Goal: Task Accomplishment & Management: Use online tool/utility

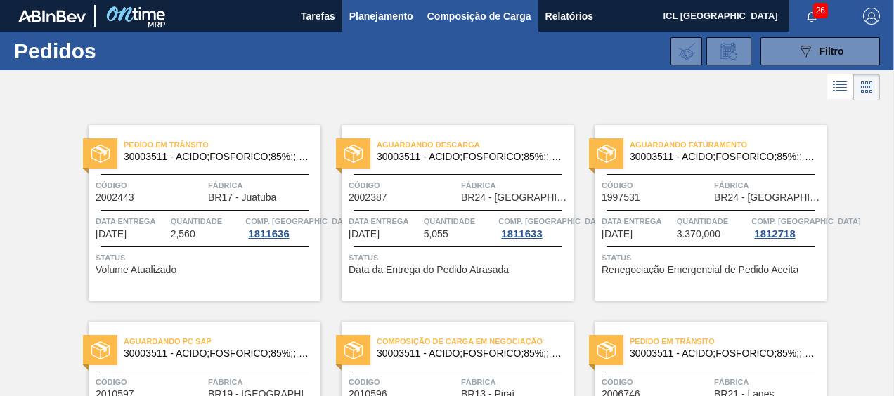
click at [441, 10] on span "Composição de Carga" at bounding box center [479, 16] width 104 height 17
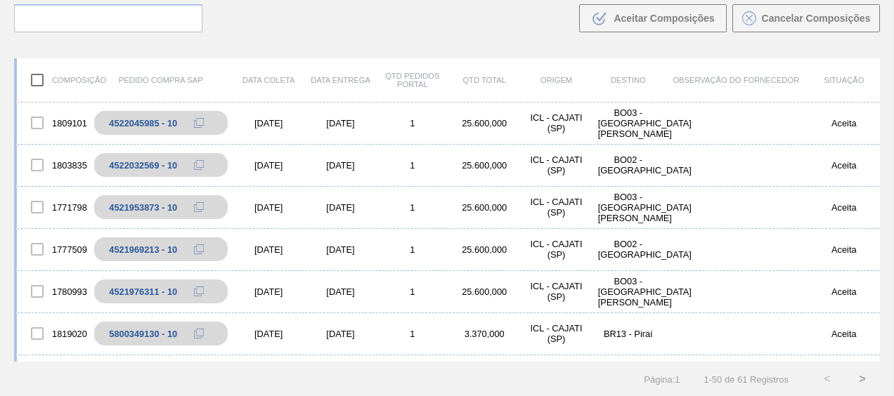
scroll to position [211, 0]
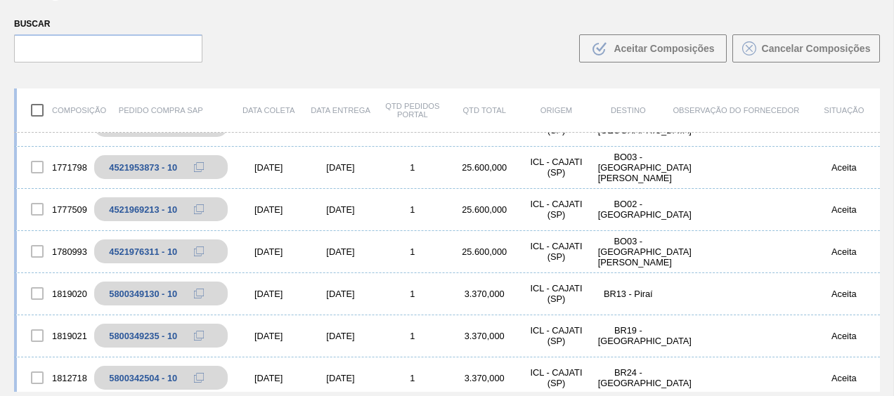
scroll to position [351, 0]
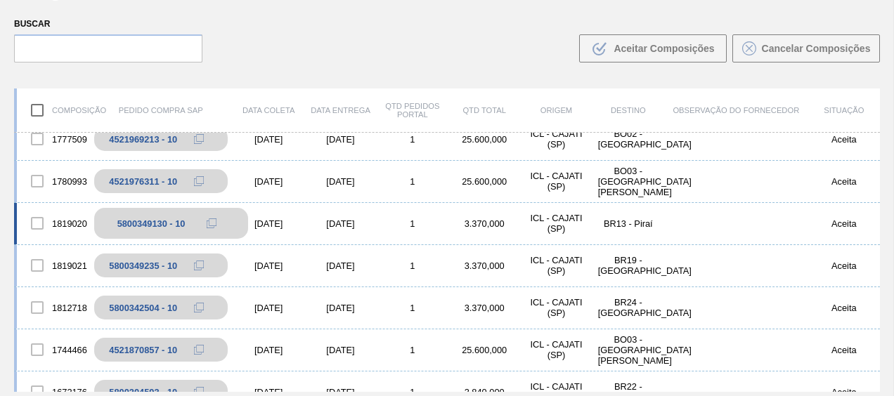
click at [209, 226] on icon at bounding box center [212, 224] width 10 height 10
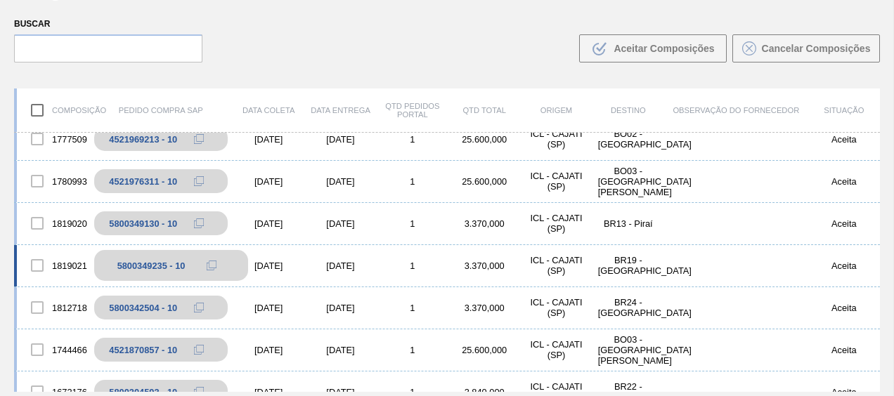
click at [204, 263] on button at bounding box center [211, 265] width 28 height 17
click at [211, 264] on icon at bounding box center [212, 266] width 10 height 10
